Goal: Task Accomplishment & Management: Complete application form

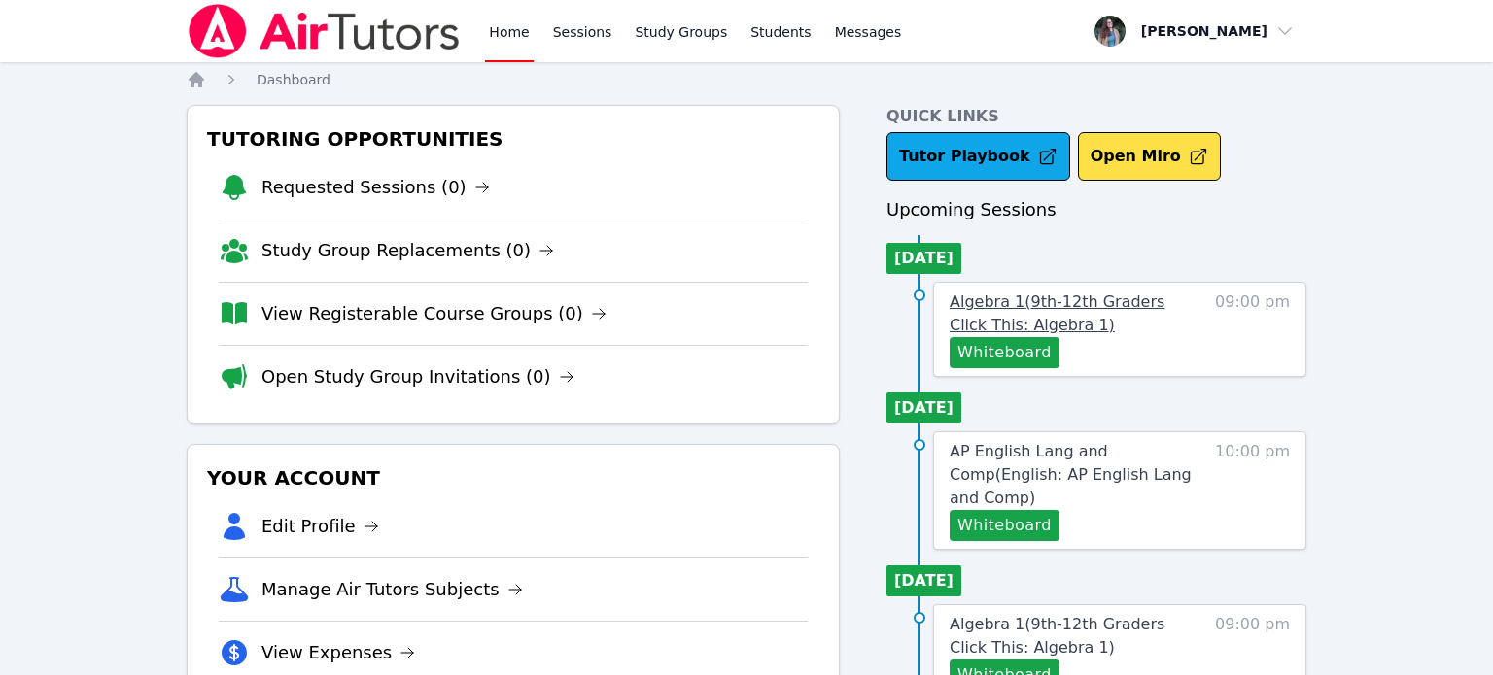
click at [1043, 316] on span "Algebra 1 ( 9th-12th Graders Click This: Algebra 1 )" at bounding box center [1057, 314] width 215 height 42
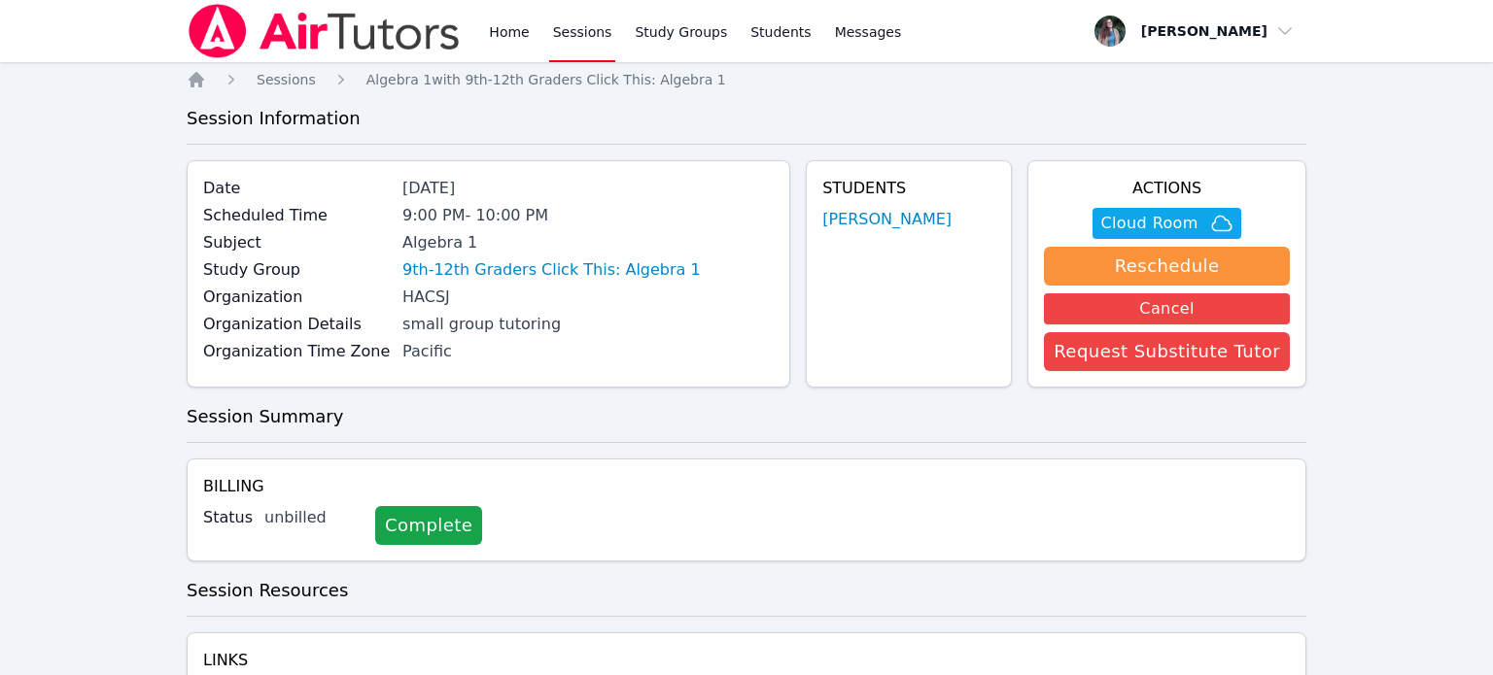
scroll to position [113, 0]
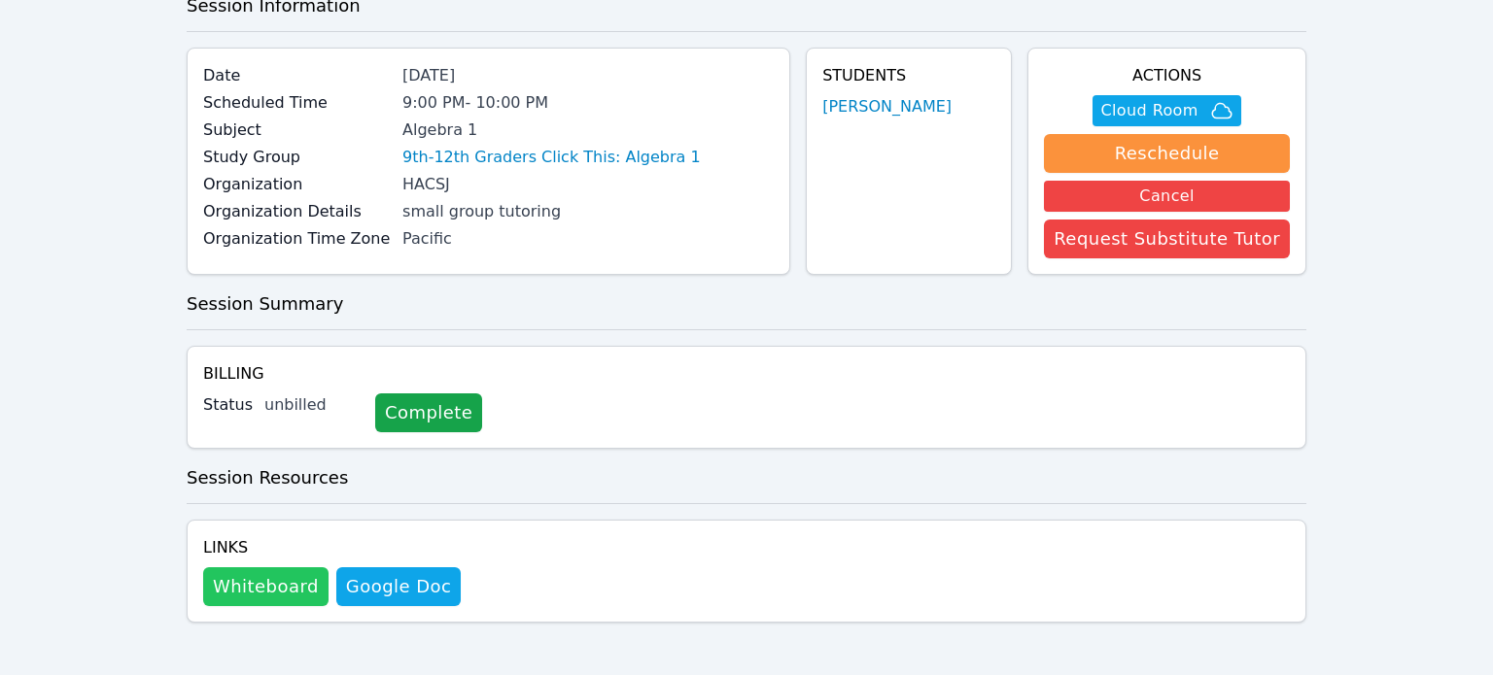
click at [239, 585] on button "Whiteboard" at bounding box center [265, 587] width 125 height 39
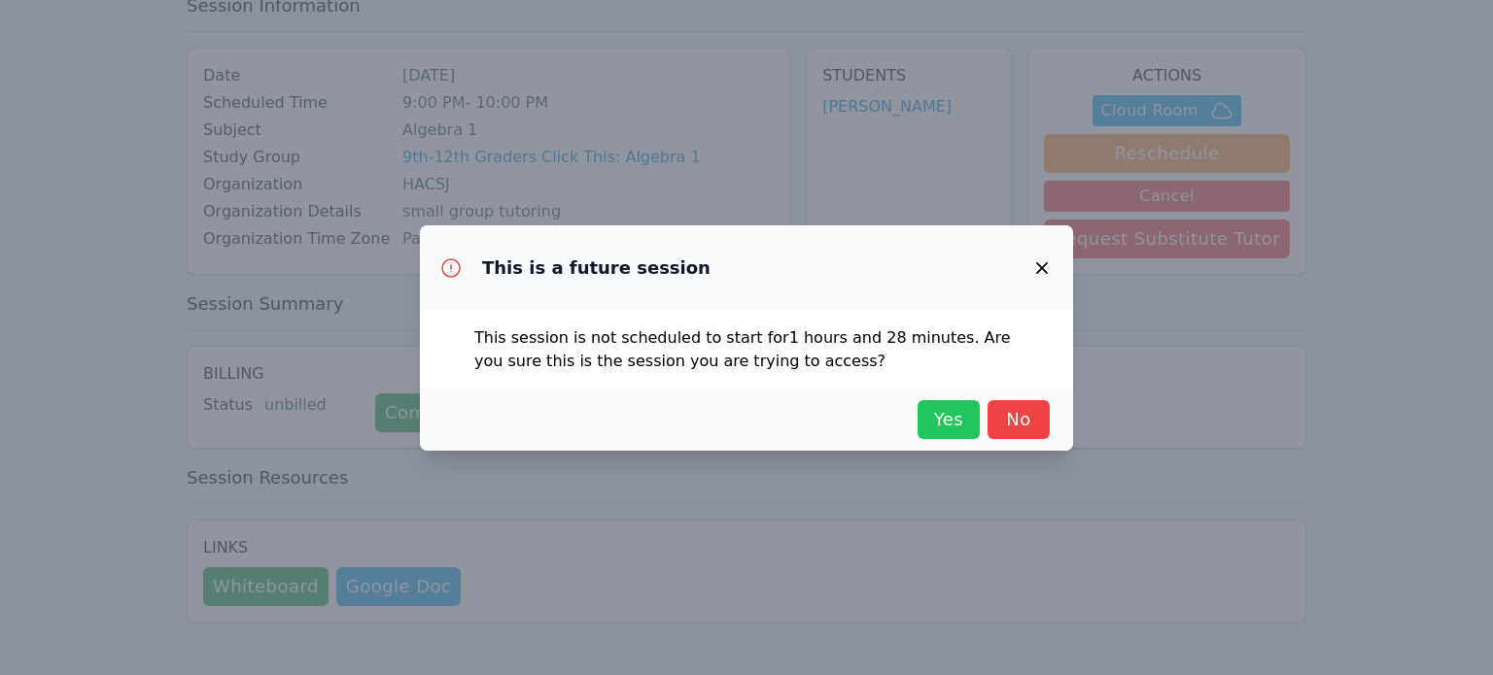
click at [953, 426] on span "Yes" at bounding box center [948, 419] width 43 height 27
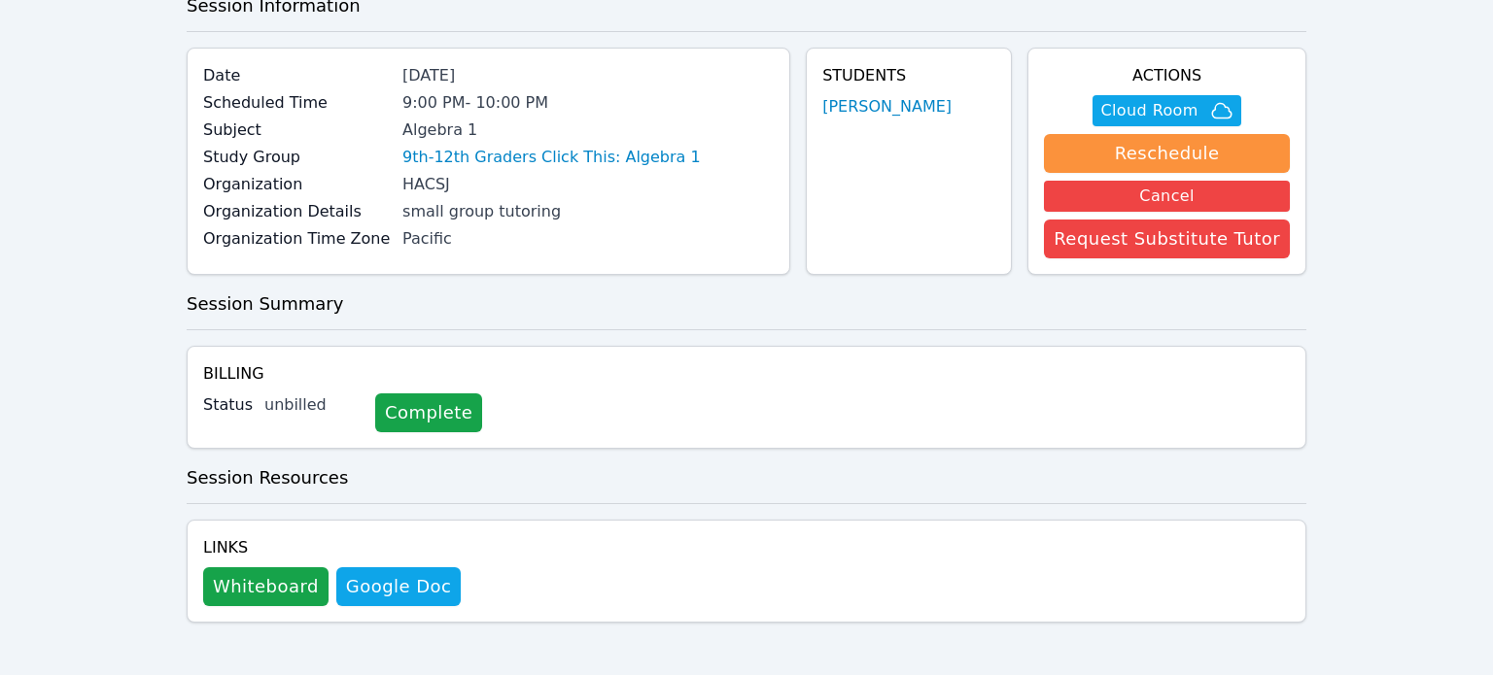
scroll to position [0, 0]
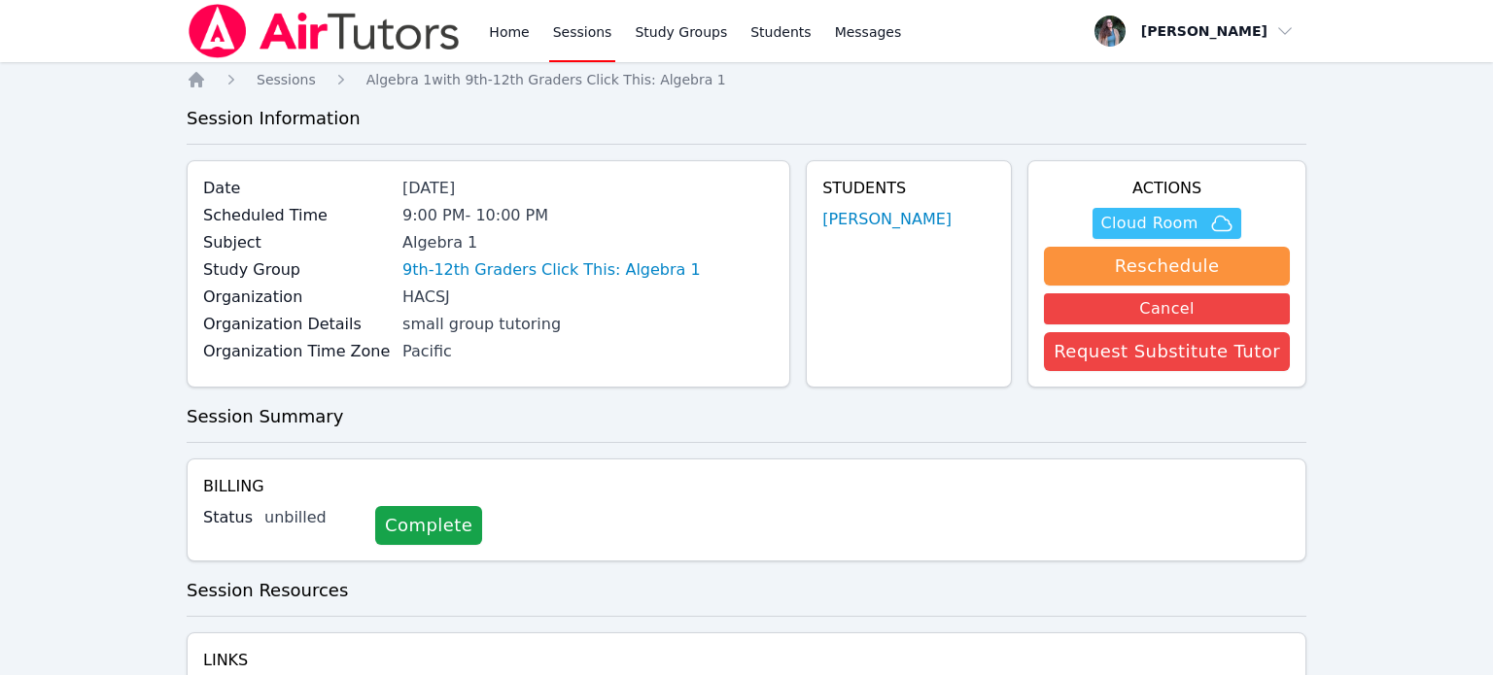
click at [1167, 213] on span "Cloud Room" at bounding box center [1148, 223] width 97 height 23
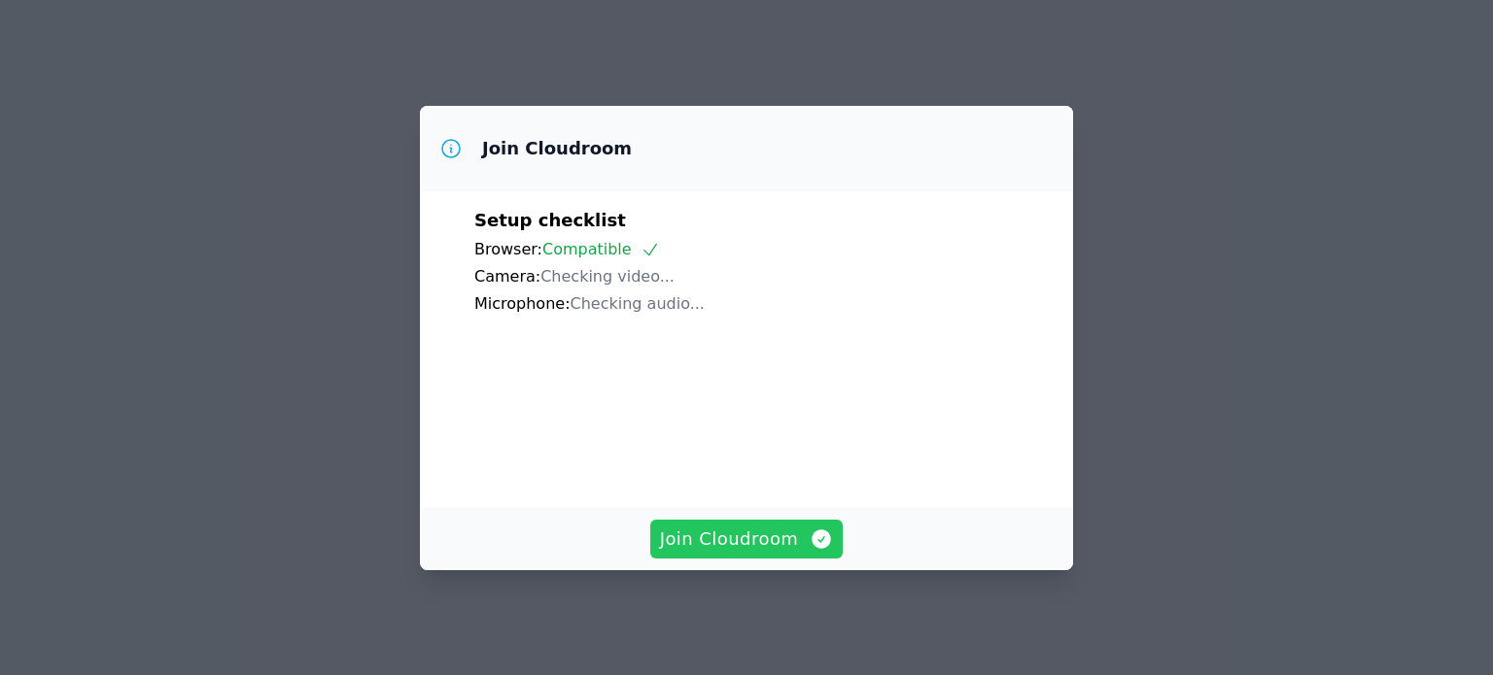
click at [752, 547] on span "Join Cloudroom" at bounding box center [747, 539] width 174 height 27
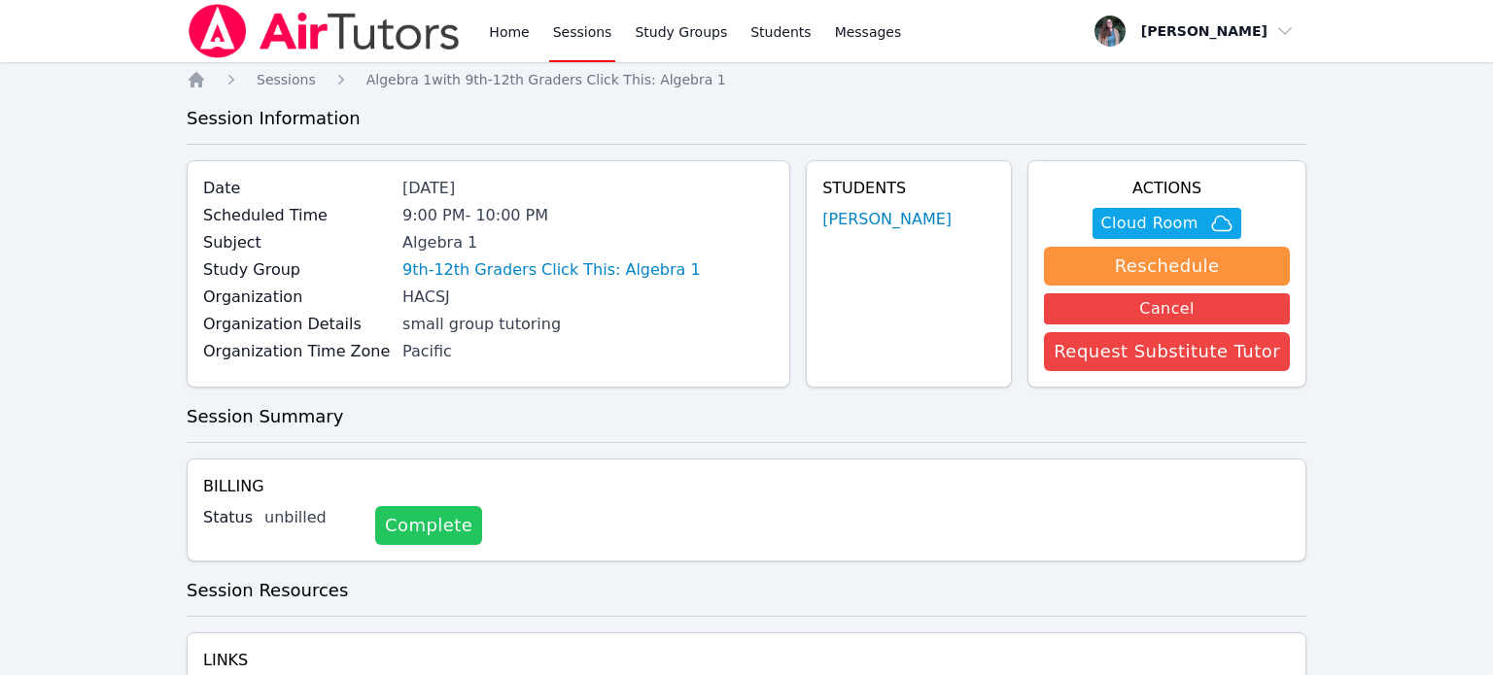
click at [391, 530] on link "Complete" at bounding box center [428, 525] width 107 height 39
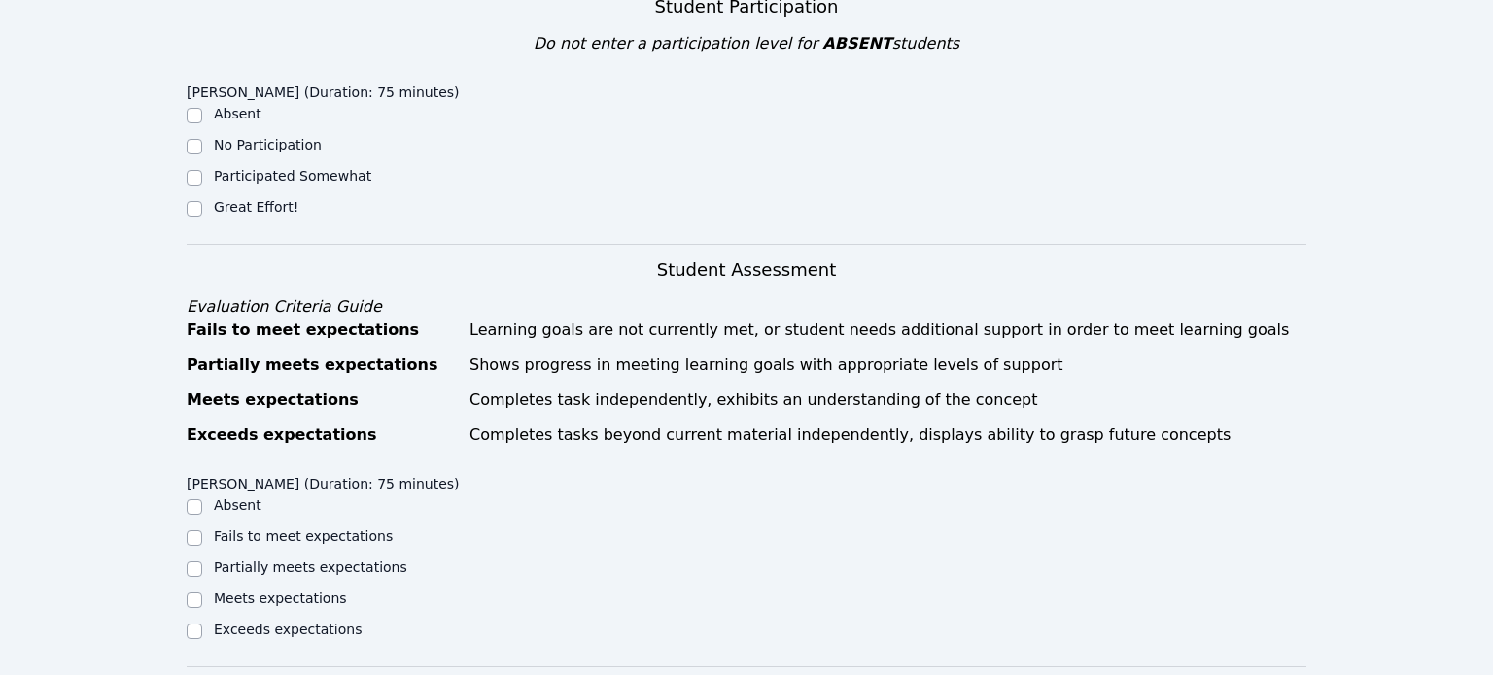
scroll to position [494, 0]
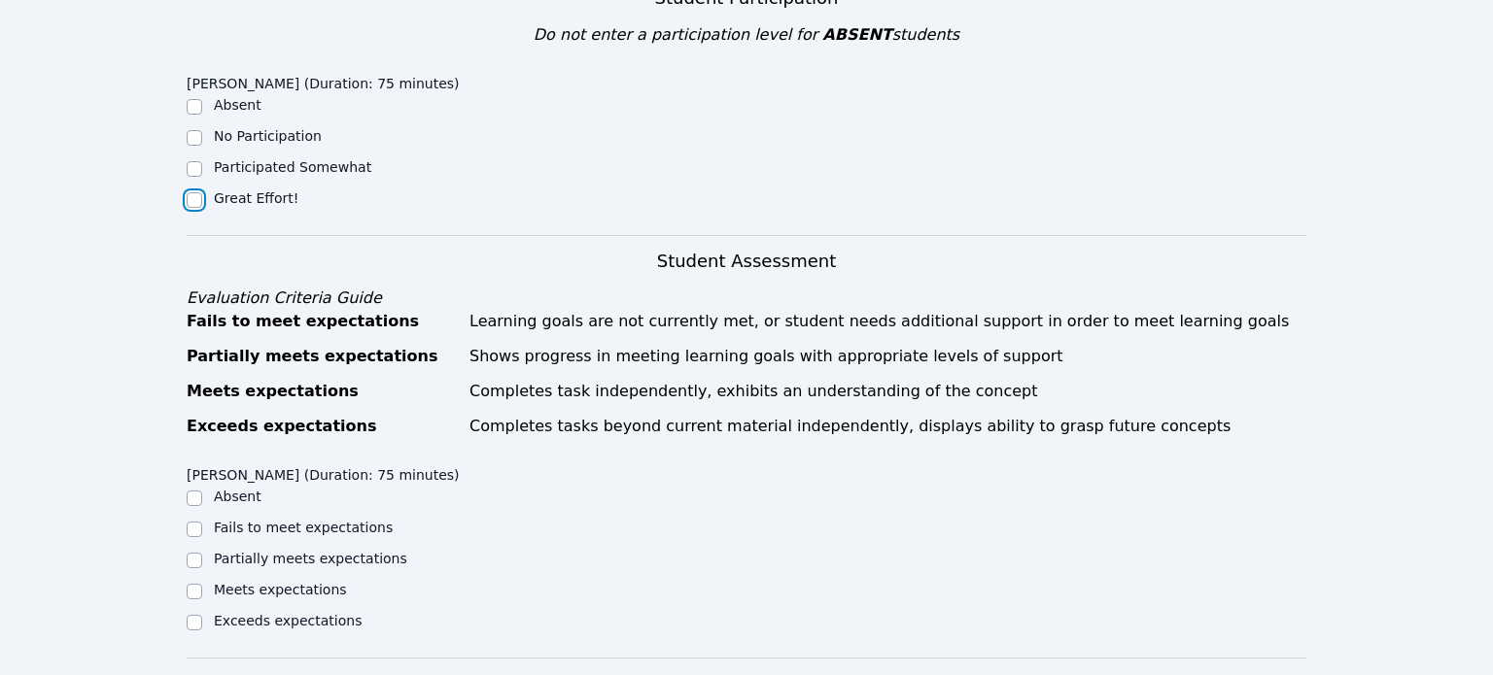
click at [191, 192] on input "Great Effort!" at bounding box center [195, 200] width 16 height 16
checkbox input "true"
click at [191, 584] on input "Meets expectations" at bounding box center [195, 592] width 16 height 16
checkbox input "true"
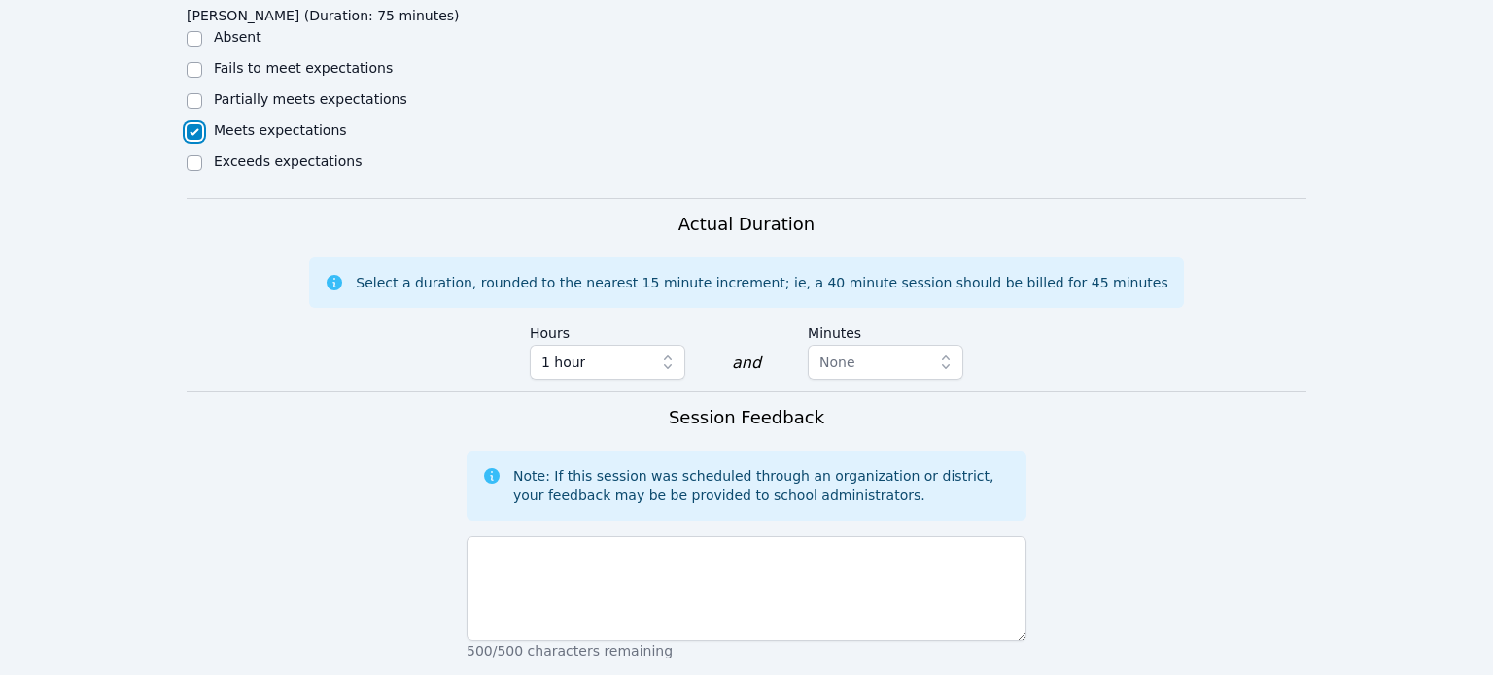
scroll to position [955, 0]
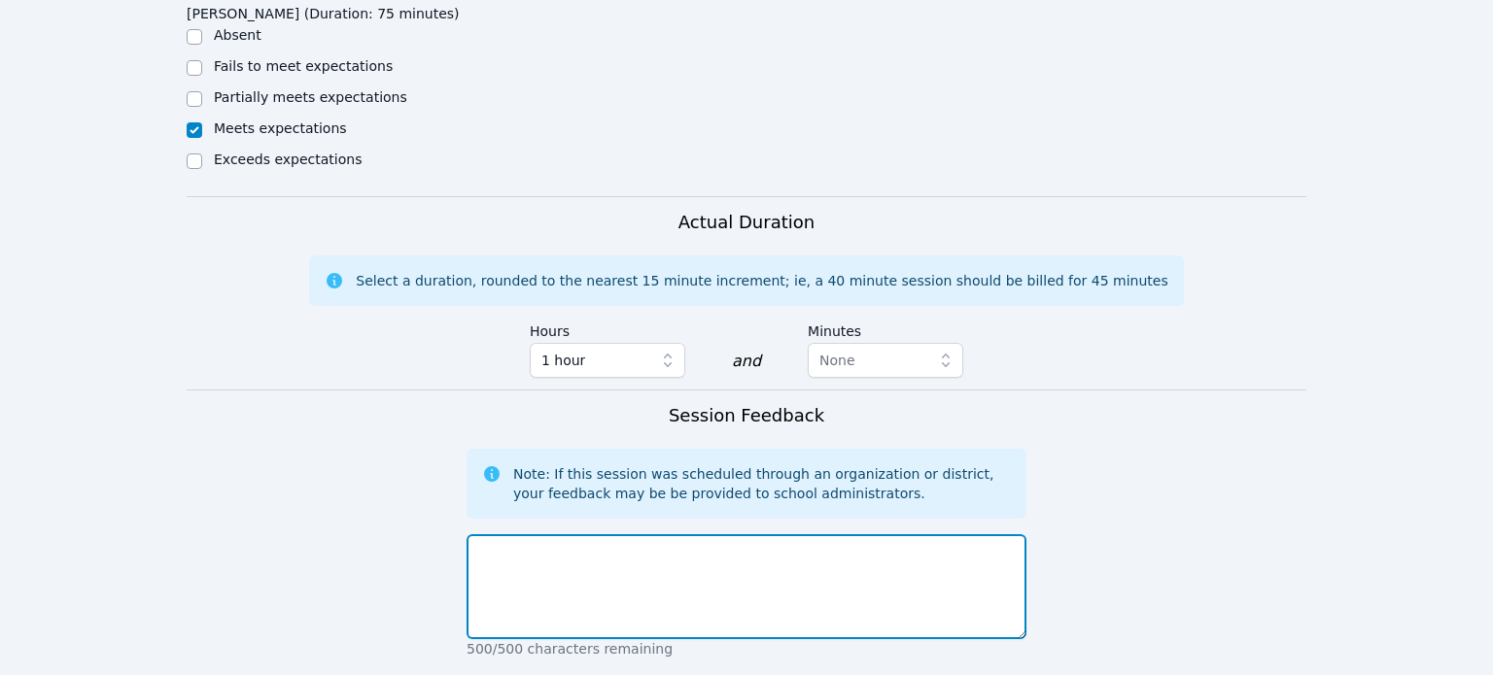
click at [531, 580] on textarea at bounding box center [747, 587] width 560 height 105
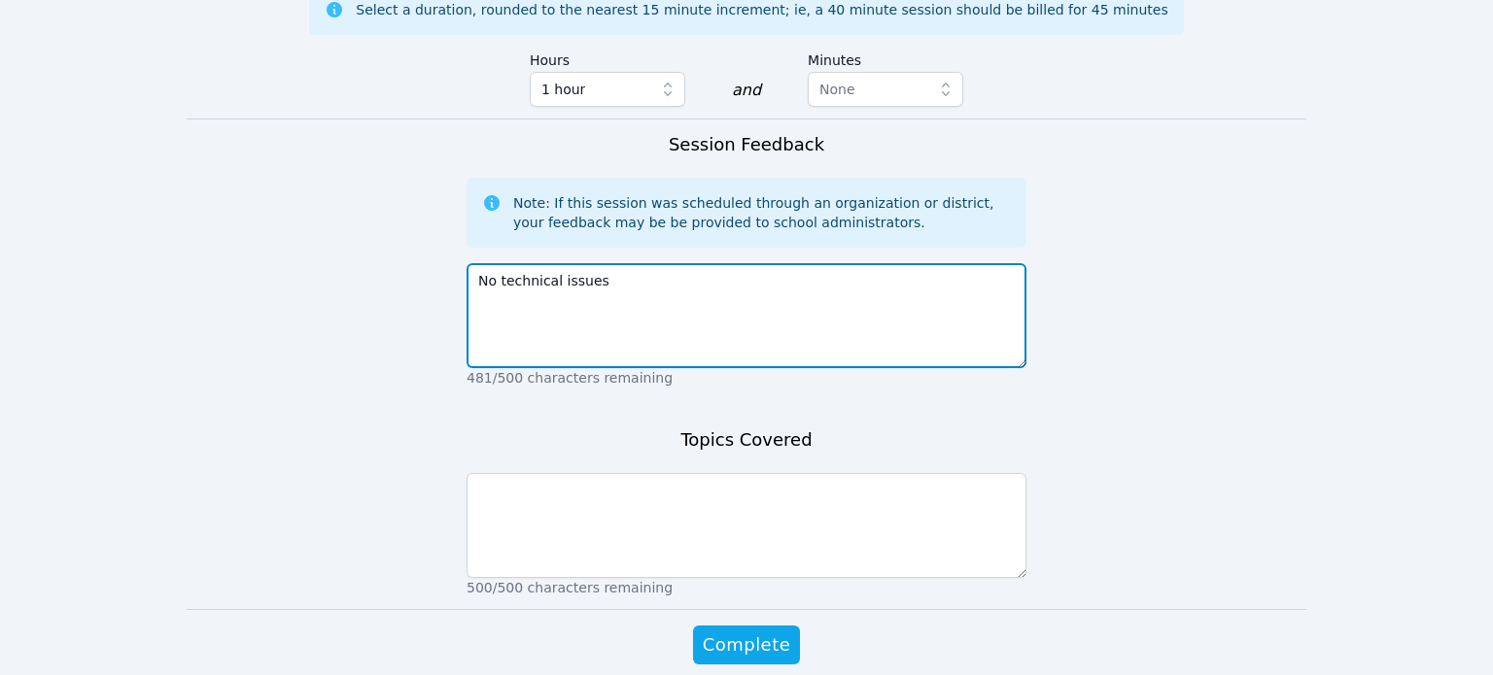
scroll to position [1284, 0]
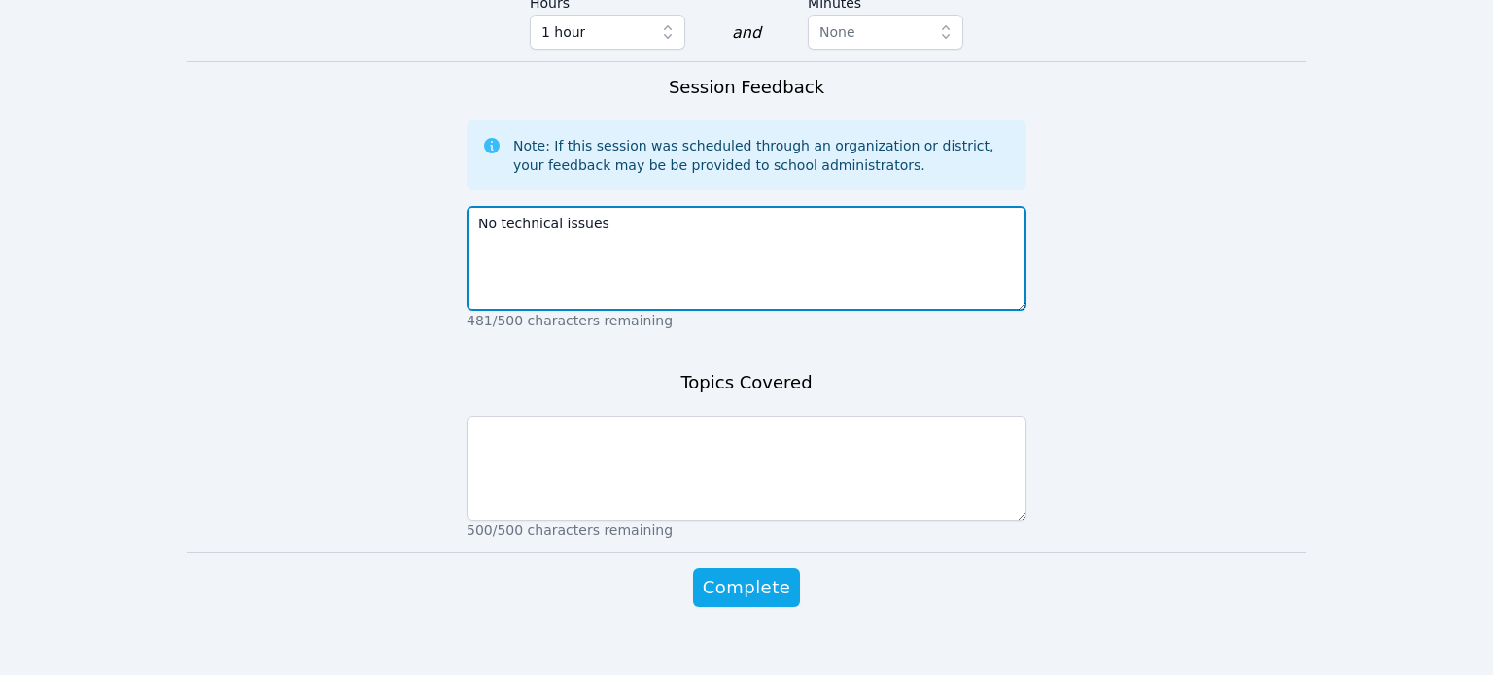
type textarea "No technical issues"
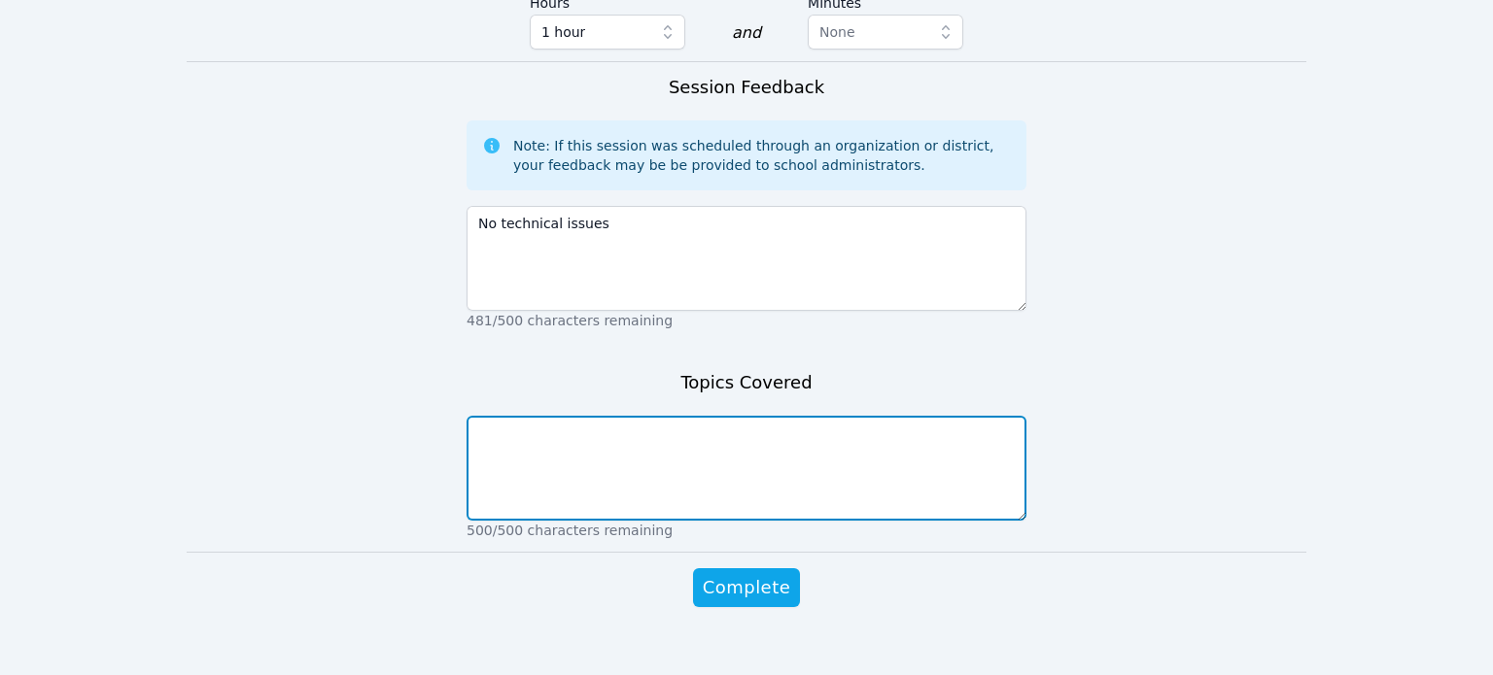
click at [761, 421] on textarea at bounding box center [747, 468] width 560 height 105
type textarea "PEMDAS"
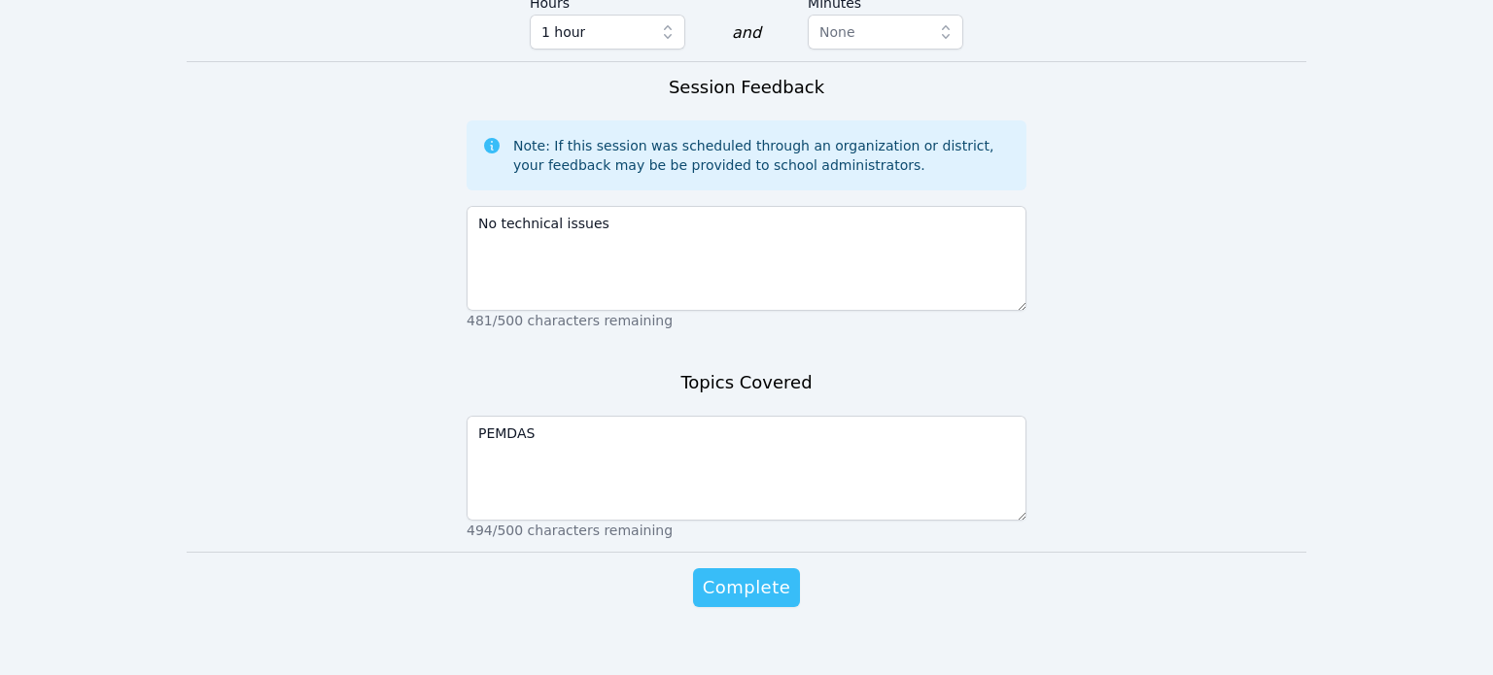
click at [764, 574] on span "Complete" at bounding box center [746, 587] width 87 height 27
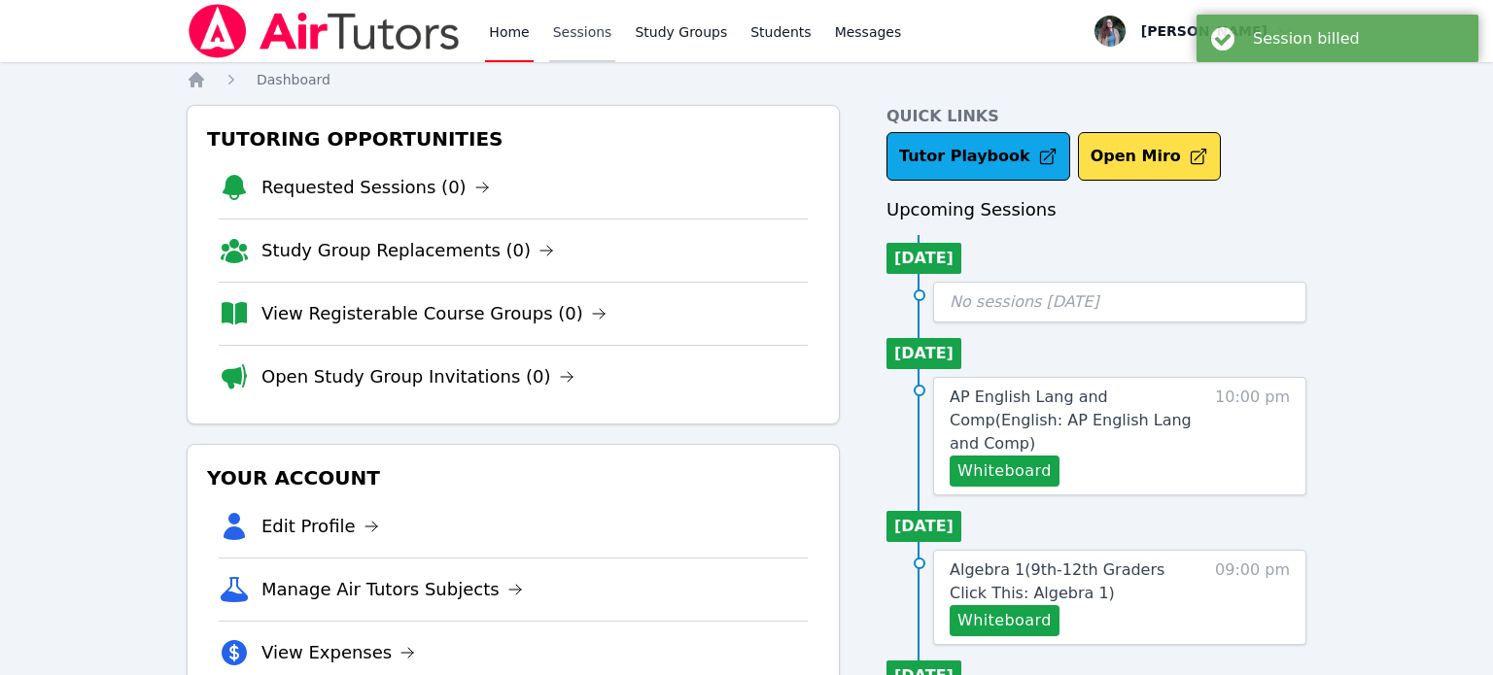
click at [586, 39] on link "Sessions" at bounding box center [582, 31] width 67 height 62
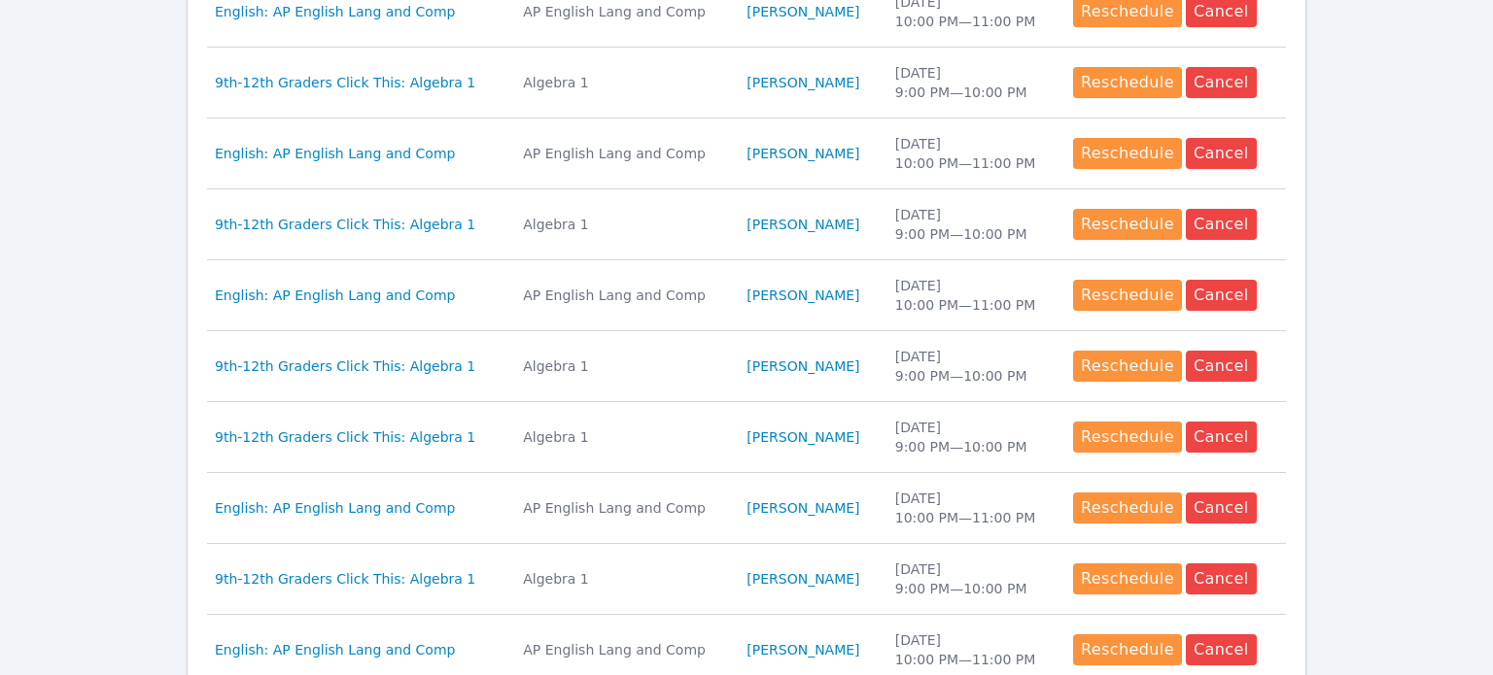
scroll to position [937, 0]
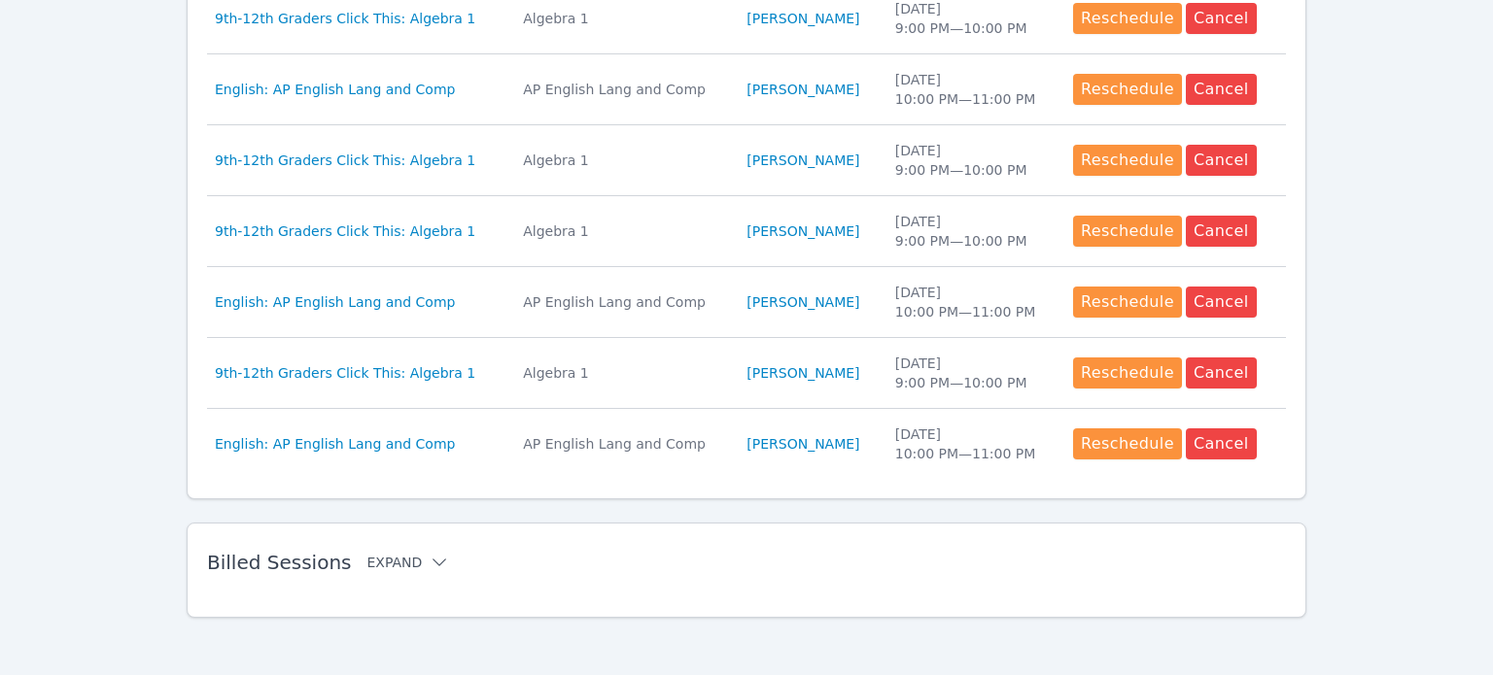
click at [386, 560] on button "Expand" at bounding box center [407, 562] width 83 height 19
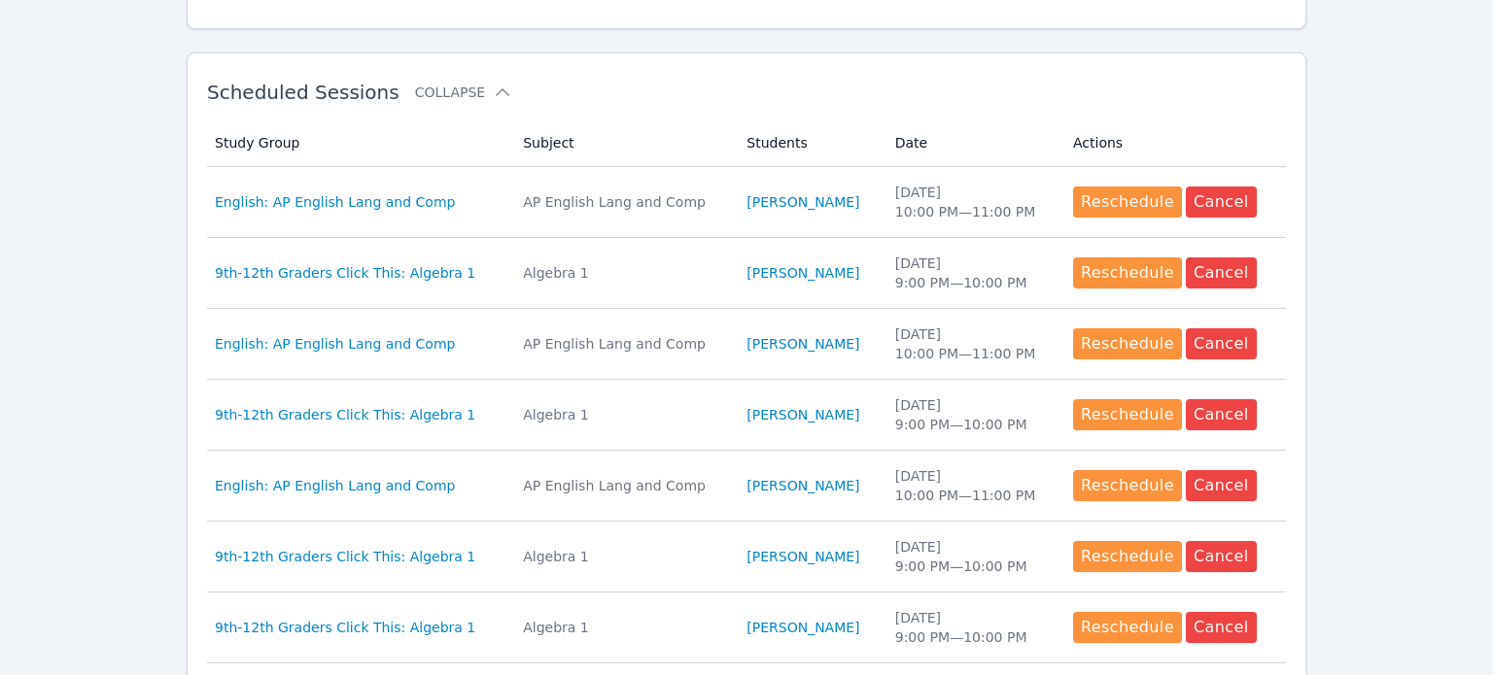
scroll to position [542, 0]
